Goal: Check status

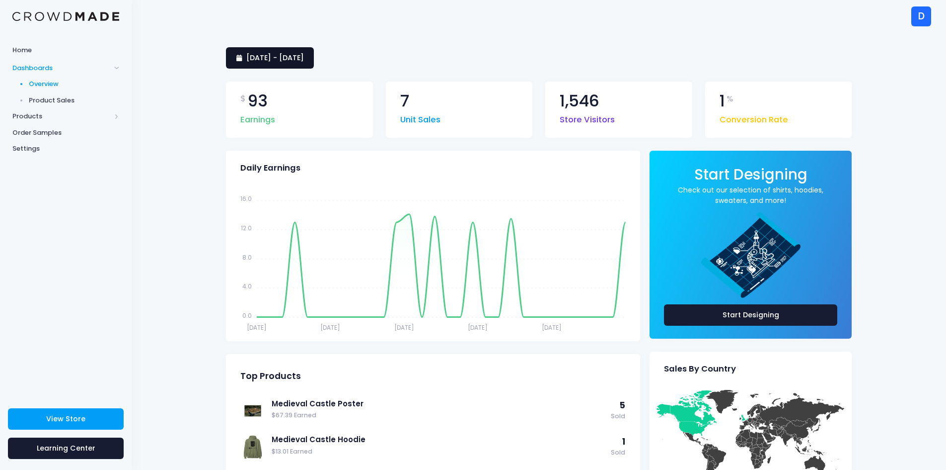
click at [257, 65] on link "10 September 2025 - 9 October 2025" at bounding box center [270, 57] width 88 height 21
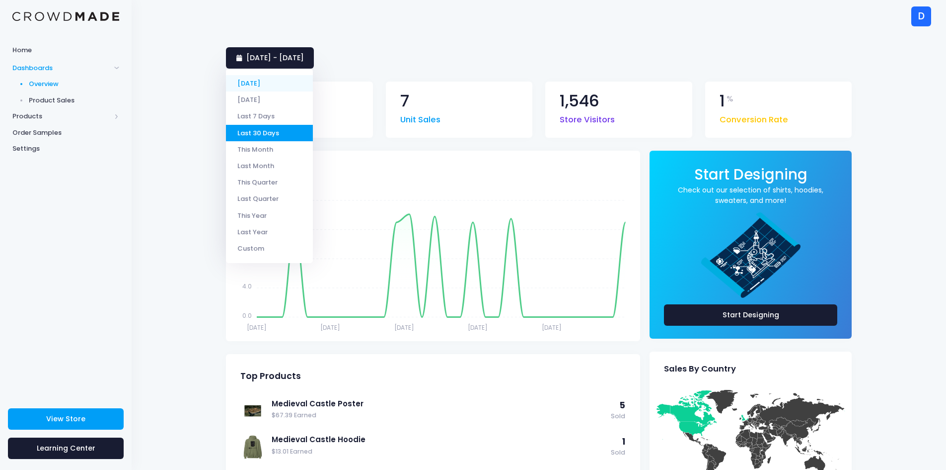
click at [261, 90] on li "[DATE]" at bounding box center [269, 83] width 87 height 16
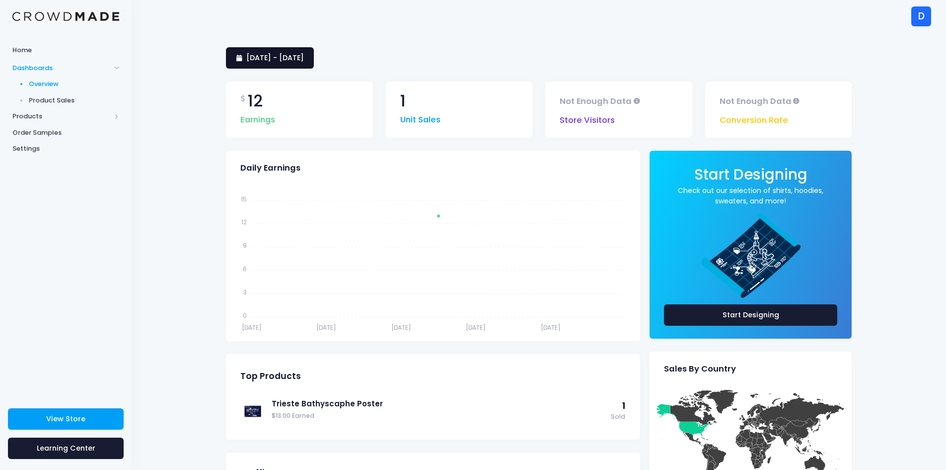
click at [282, 55] on span "[DATE] - [DATE]" at bounding box center [275, 58] width 58 height 10
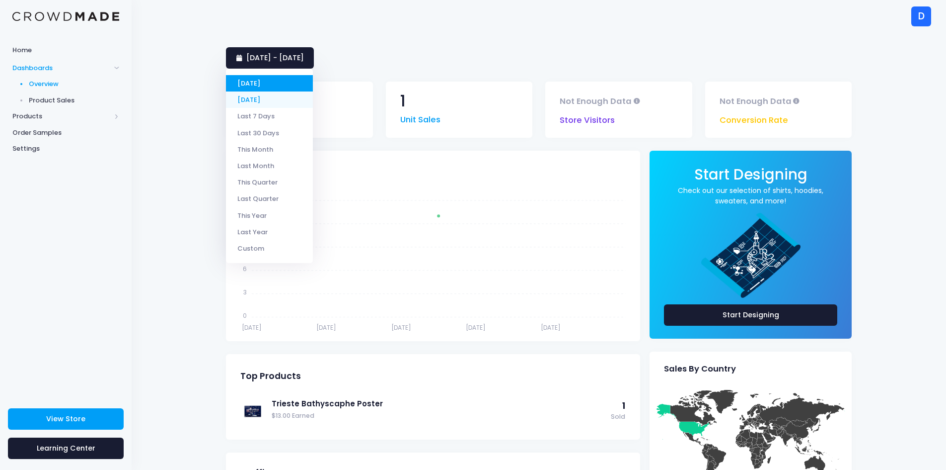
click at [274, 94] on li "[DATE]" at bounding box center [269, 99] width 87 height 16
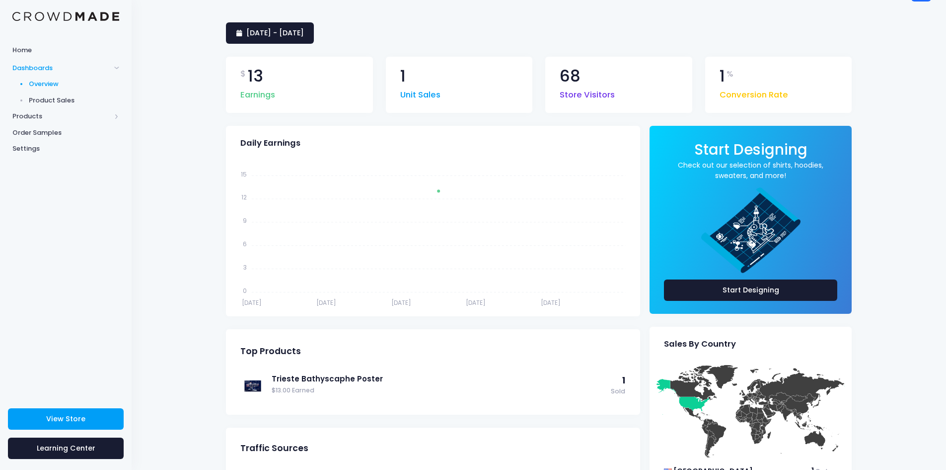
scroll to position [50, 0]
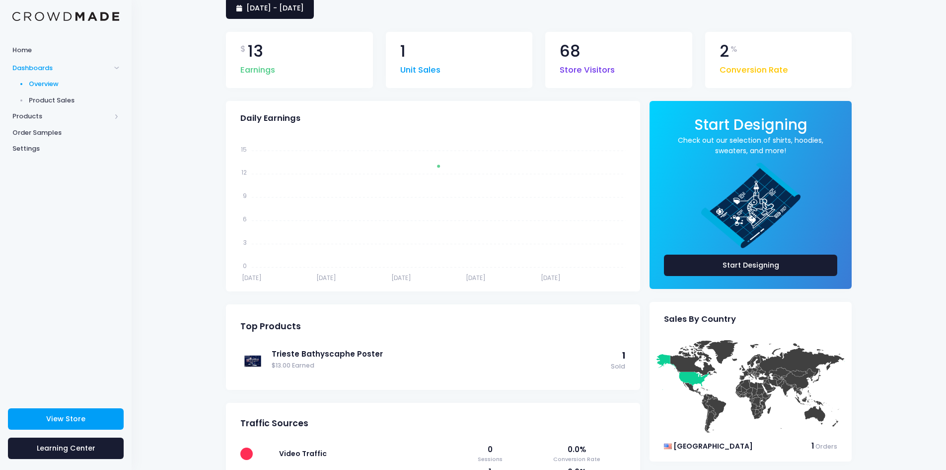
click at [278, 12] on span "[DATE] - [DATE]" at bounding box center [275, 8] width 58 height 10
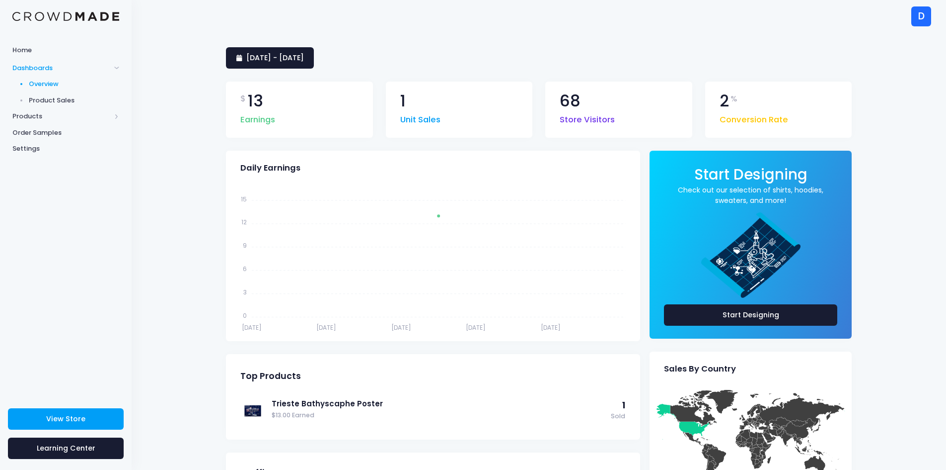
click at [440, 64] on div "[DATE] - [DATE]" at bounding box center [539, 57] width 626 height 21
